Goal: Find specific page/section: Find specific page/section

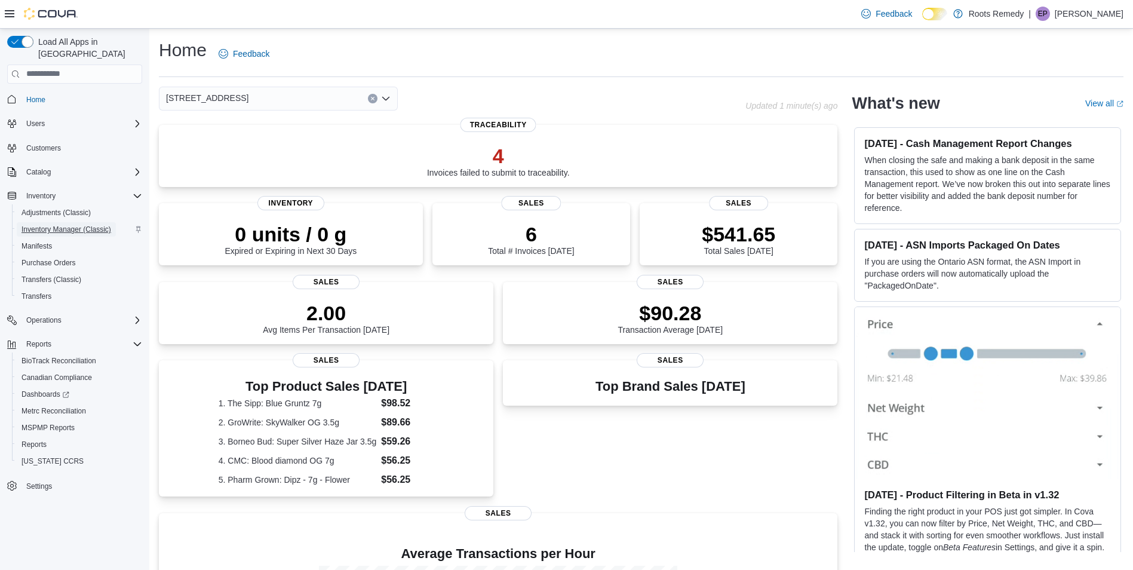
click at [48, 225] on span "Inventory Manager (Classic)" at bounding box center [67, 230] width 90 height 10
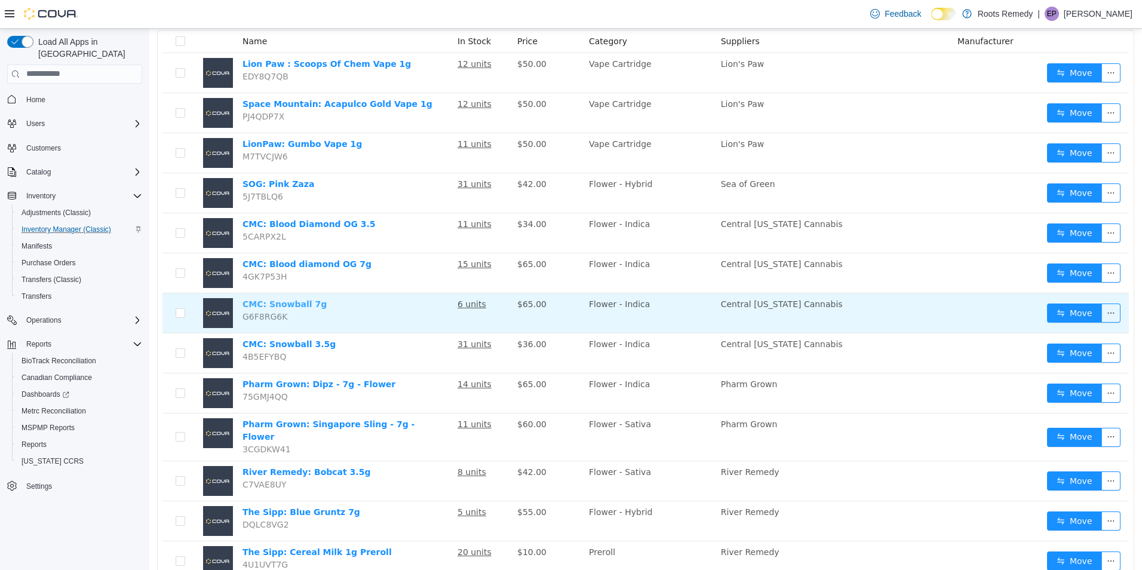
scroll to position [179, 0]
